Goal: Information Seeking & Learning: Learn about a topic

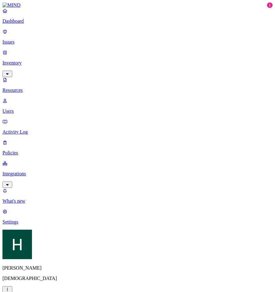
click at [35, 108] on p "Users" at bounding box center [137, 111] width 270 height 6
click at [31, 24] on p "Dashboard" at bounding box center [137, 21] width 270 height 6
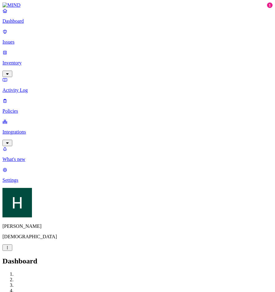
click at [34, 60] on p "Inventory" at bounding box center [137, 63] width 270 height 6
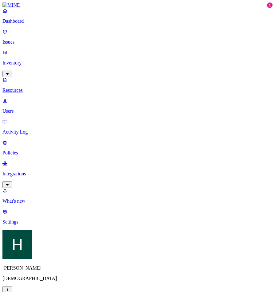
click at [28, 41] on link "Issues" at bounding box center [137, 37] width 270 height 16
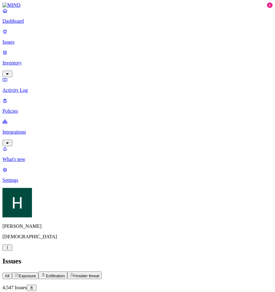
click at [29, 60] on p "Inventory" at bounding box center [137, 63] width 270 height 6
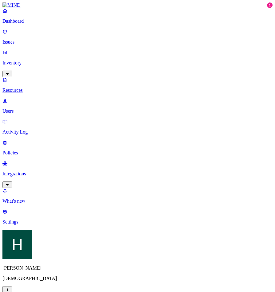
click at [29, 108] on p "Users" at bounding box center [137, 111] width 270 height 6
click at [112, 52] on span "Flagged users" at bounding box center [120, 53] width 16 height 16
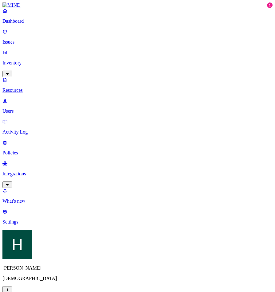
scroll to position [45, 0]
drag, startPoint x: 172, startPoint y: 89, endPoint x: 242, endPoint y: 83, distance: 69.9
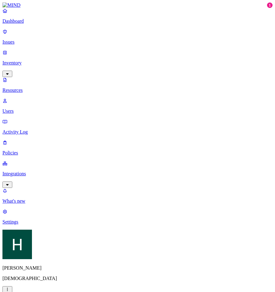
scroll to position [45, 0]
click at [66, 79] on nav "Dashboard Issues Inventory Resources Users Activity Log Policies Integrations W…" at bounding box center [137, 116] width 270 height 217
click at [38, 171] on p "Integrations" at bounding box center [137, 174] width 270 height 6
click at [40, 60] on p "Inventory" at bounding box center [137, 63] width 270 height 6
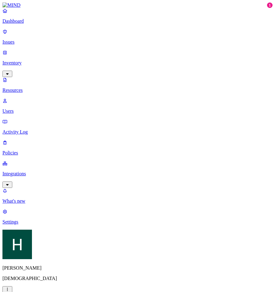
click at [30, 108] on p "Users" at bounding box center [137, 111] width 270 height 6
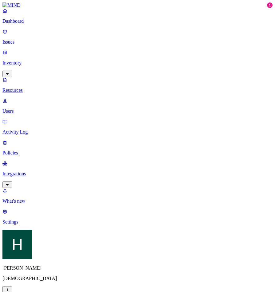
drag, startPoint x: 173, startPoint y: 133, endPoint x: 225, endPoint y: 131, distance: 52.8
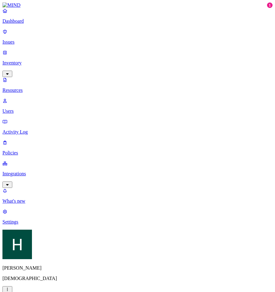
scroll to position [45, 0]
